Goal: Find contact information: Obtain details needed to contact an individual or organization

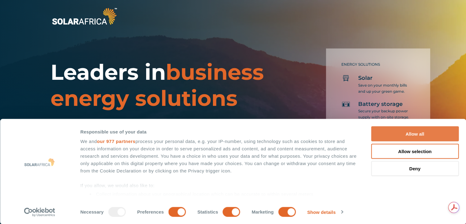
click at [419, 136] on button "Allow all" at bounding box center [415, 133] width 88 height 15
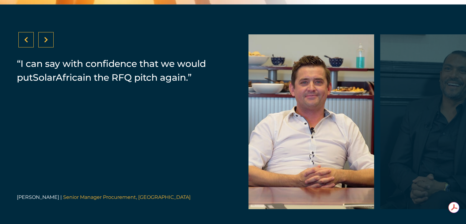
scroll to position [1286, 0]
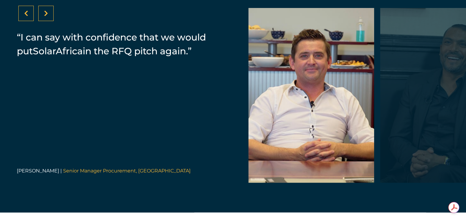
click at [49, 14] on div at bounding box center [45, 13] width 15 height 15
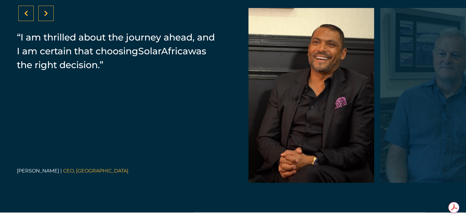
click at [49, 14] on div at bounding box center [45, 13] width 15 height 15
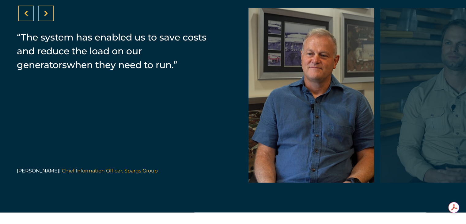
click at [49, 14] on div at bounding box center [45, 13] width 15 height 15
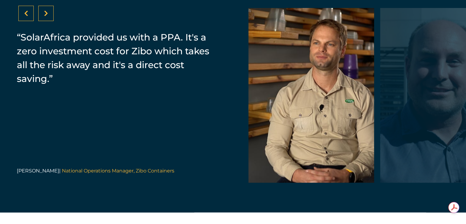
click at [49, 14] on div at bounding box center [45, 13] width 15 height 15
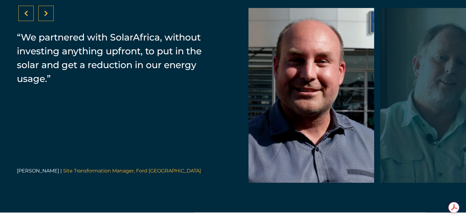
click at [49, 14] on div at bounding box center [45, 13] width 15 height 15
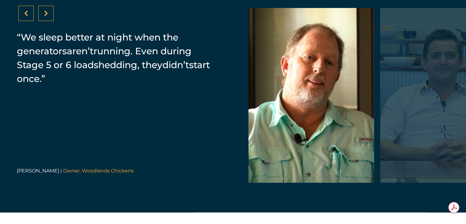
click at [49, 14] on div at bounding box center [45, 13] width 15 height 15
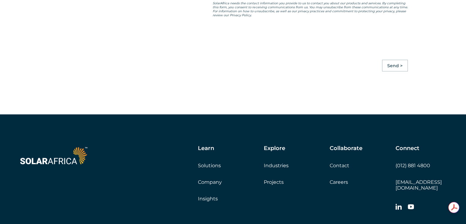
scroll to position [0, 0]
click at [343, 167] on link "Contact" at bounding box center [339, 165] width 20 height 6
